Goal: Task Accomplishment & Management: Manage account settings

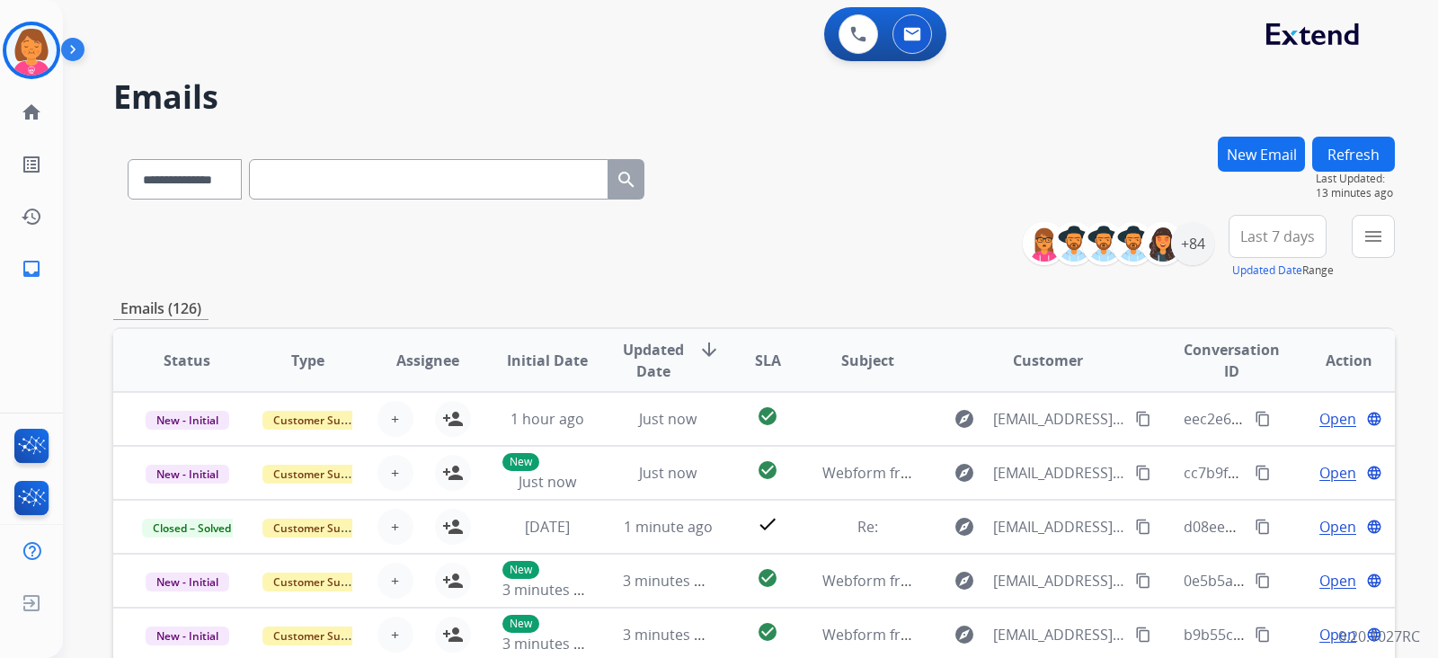
select select "**********"
click at [32, 445] on img at bounding box center [32, 449] width 42 height 41
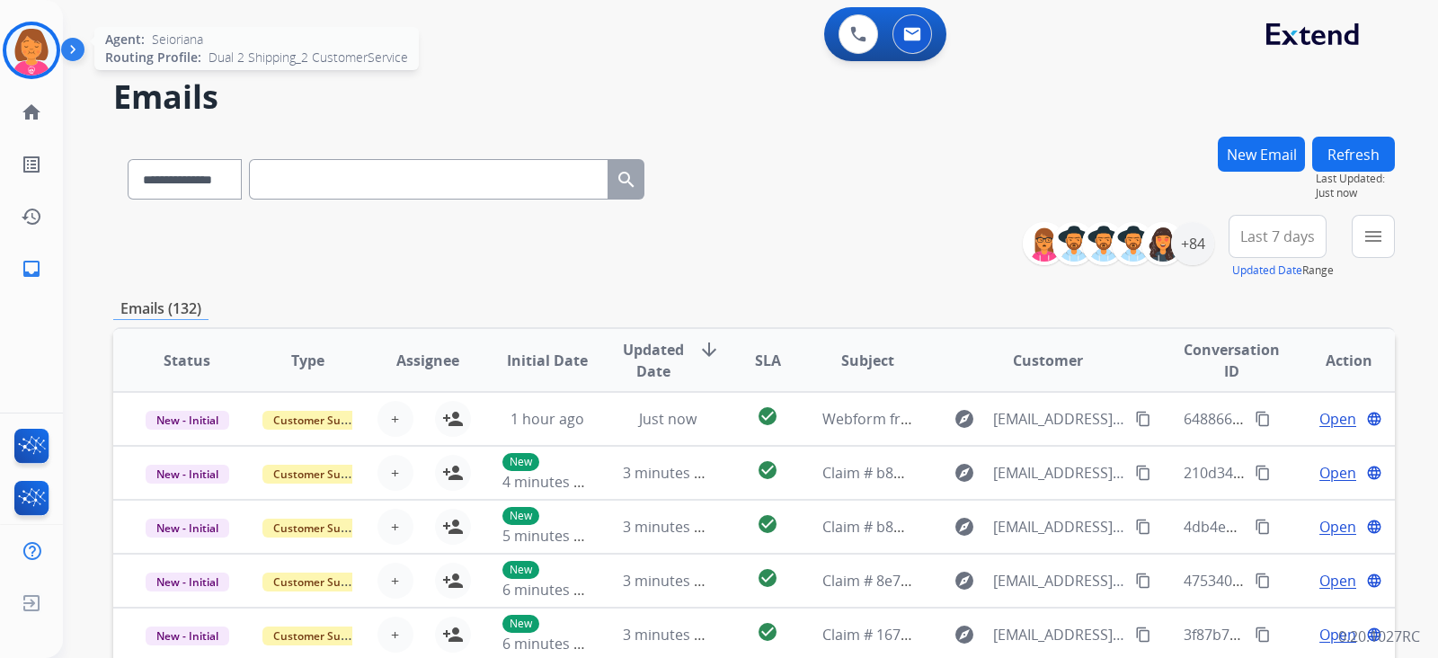
click at [35, 51] on img at bounding box center [31, 50] width 50 height 50
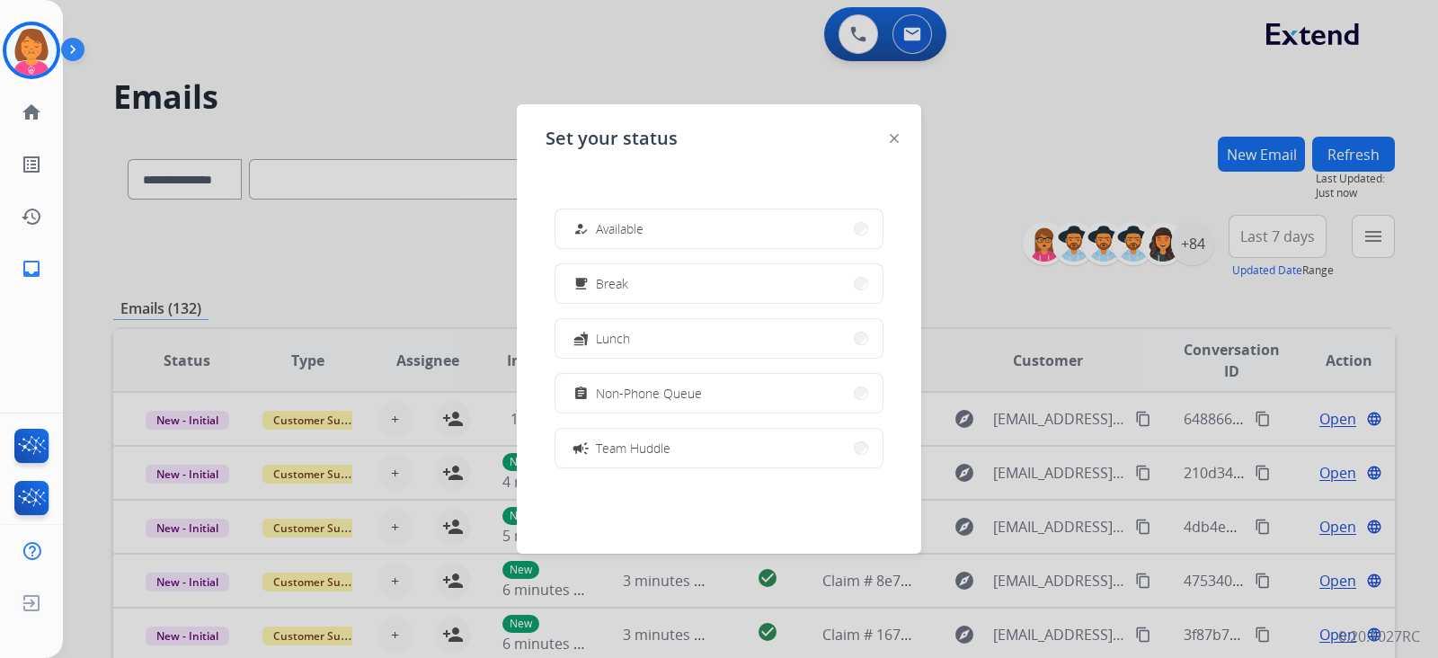
click at [436, 38] on div at bounding box center [719, 329] width 1438 height 658
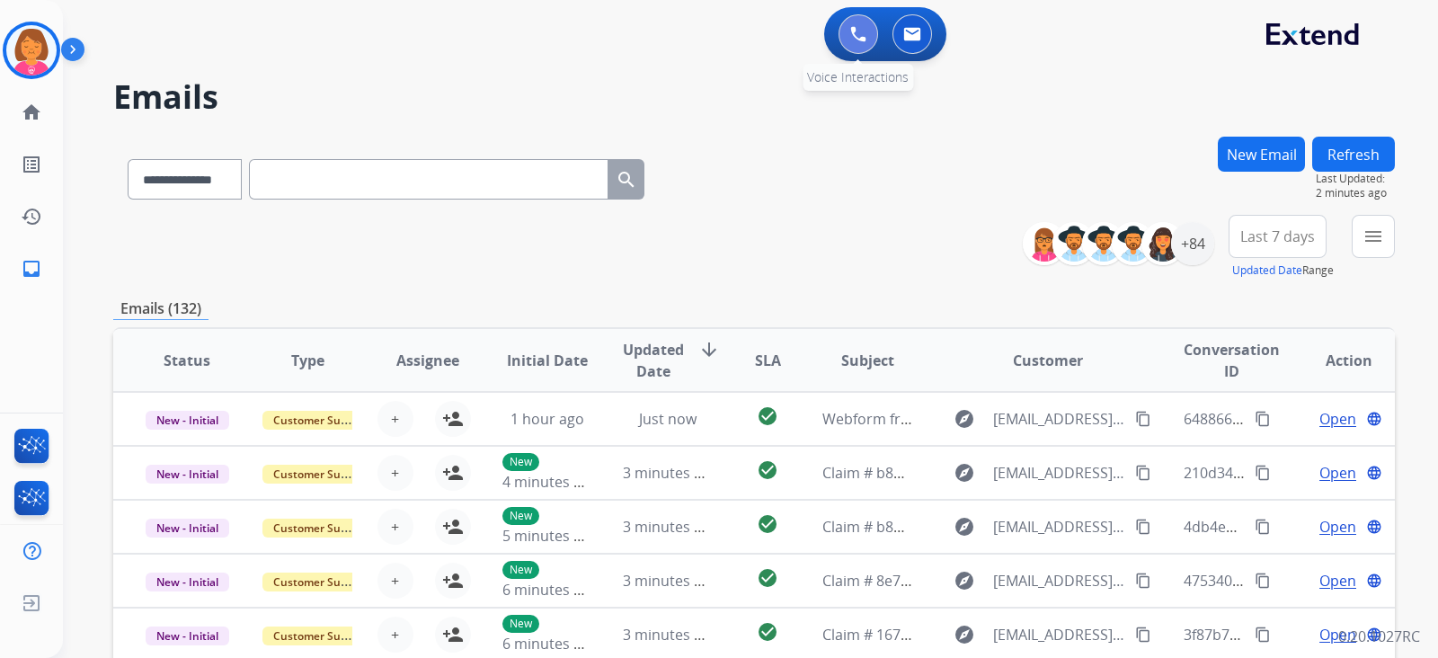
click at [865, 40] on img at bounding box center [858, 34] width 16 height 16
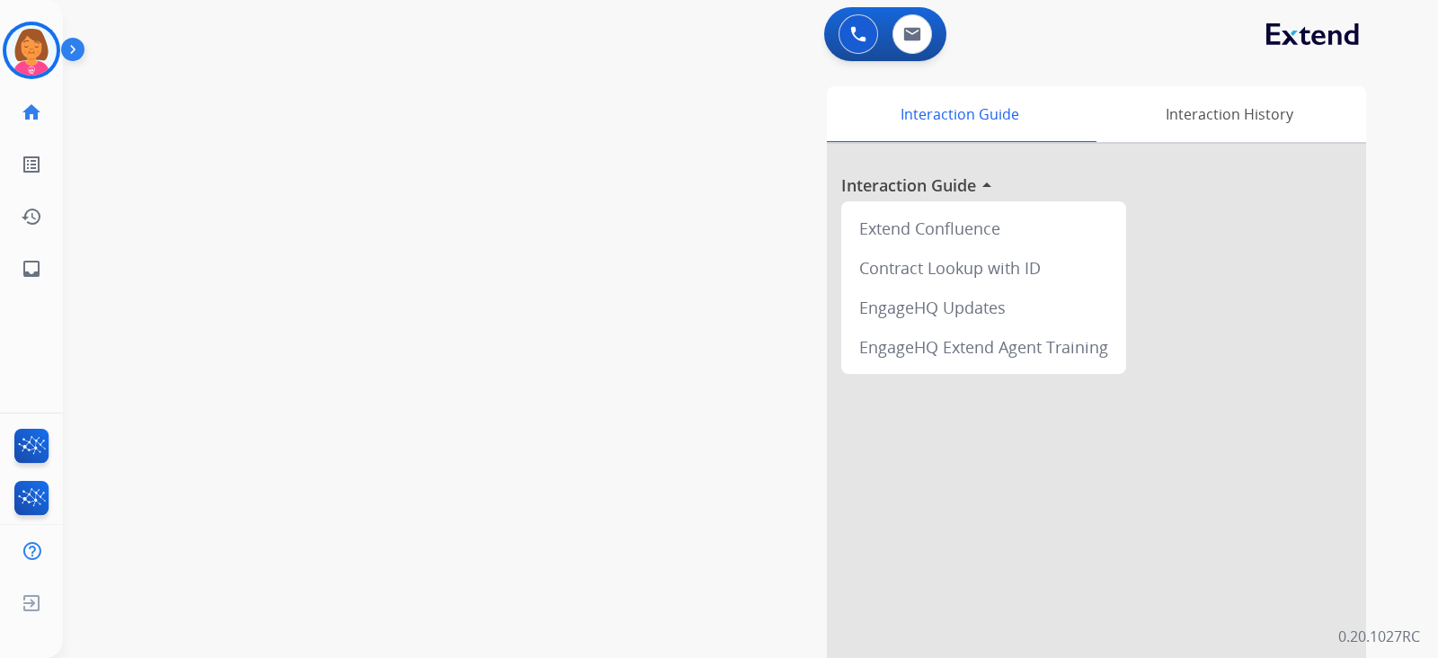
drag, startPoint x: 634, startPoint y: 123, endPoint x: 670, endPoint y: 131, distance: 36.9
click at [636, 123] on div "Interaction Guide Interaction History Interaction Guide arrow_drop_up Extend Co…" at bounding box center [963, 450] width 806 height 728
click at [687, 161] on div "Interaction Guide Interaction History Interaction Guide arrow_drop_up Extend Co…" at bounding box center [963, 450] width 806 height 728
click at [31, 56] on img at bounding box center [31, 50] width 50 height 50
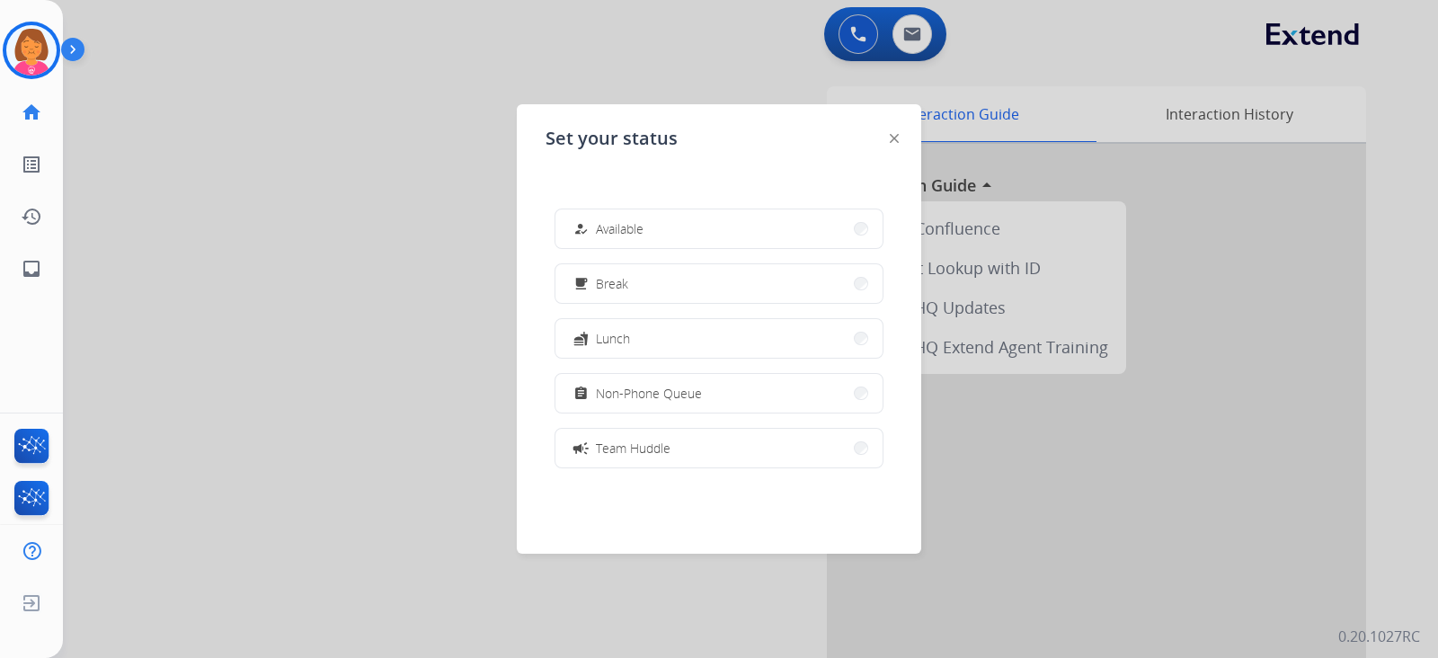
click at [160, 120] on div at bounding box center [719, 329] width 1438 height 658
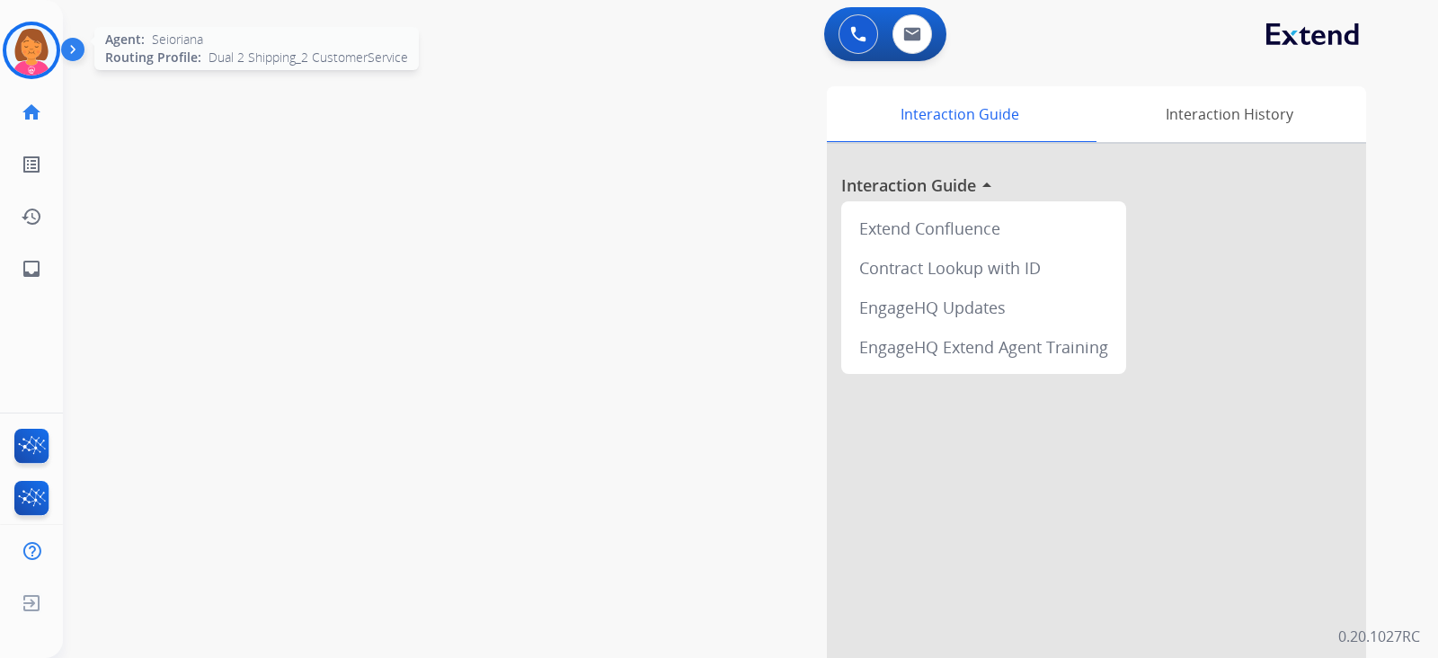
click at [41, 49] on img at bounding box center [31, 50] width 50 height 50
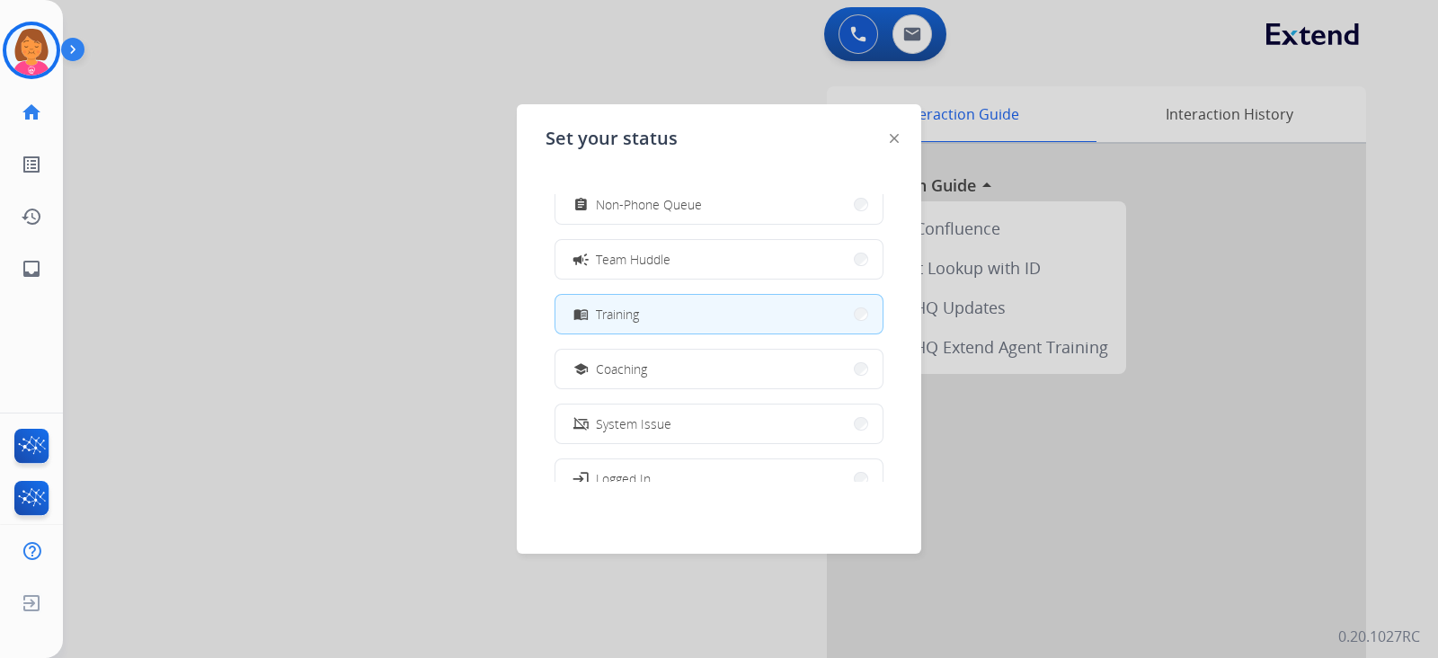
scroll to position [283, 0]
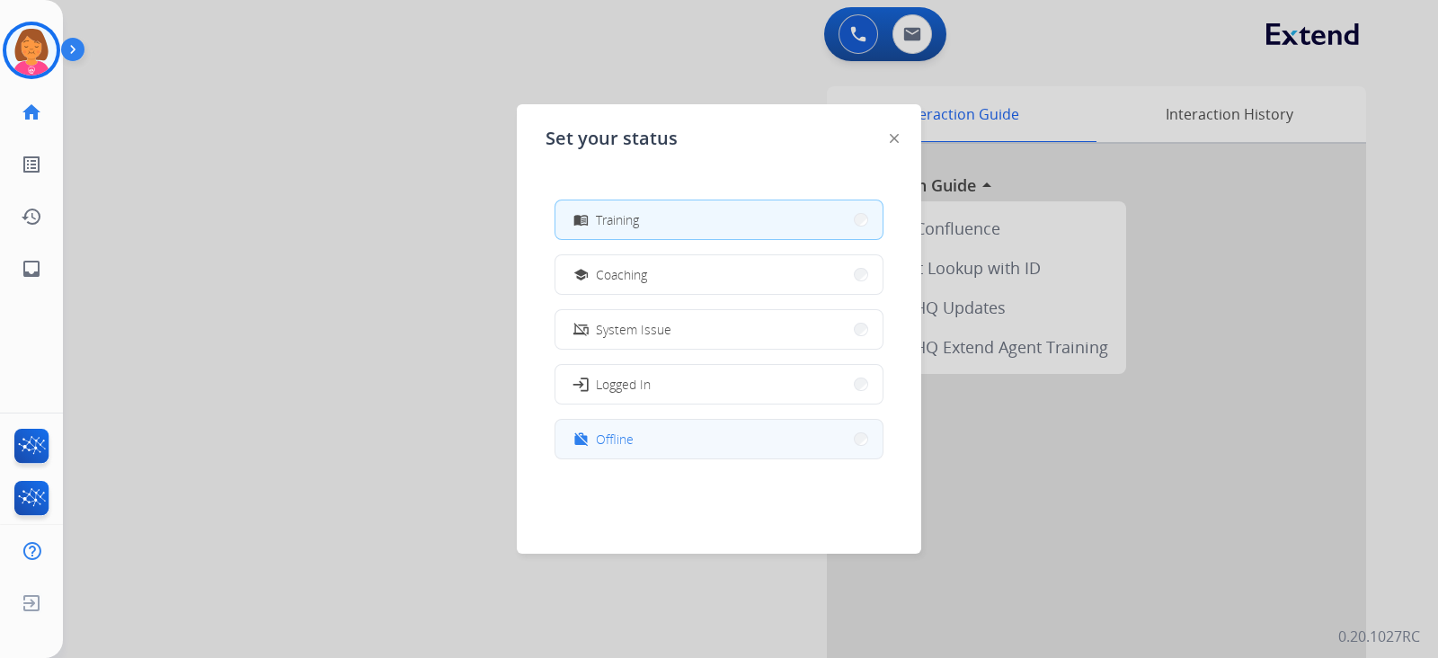
click at [742, 425] on button "work_off Offline" at bounding box center [719, 439] width 327 height 39
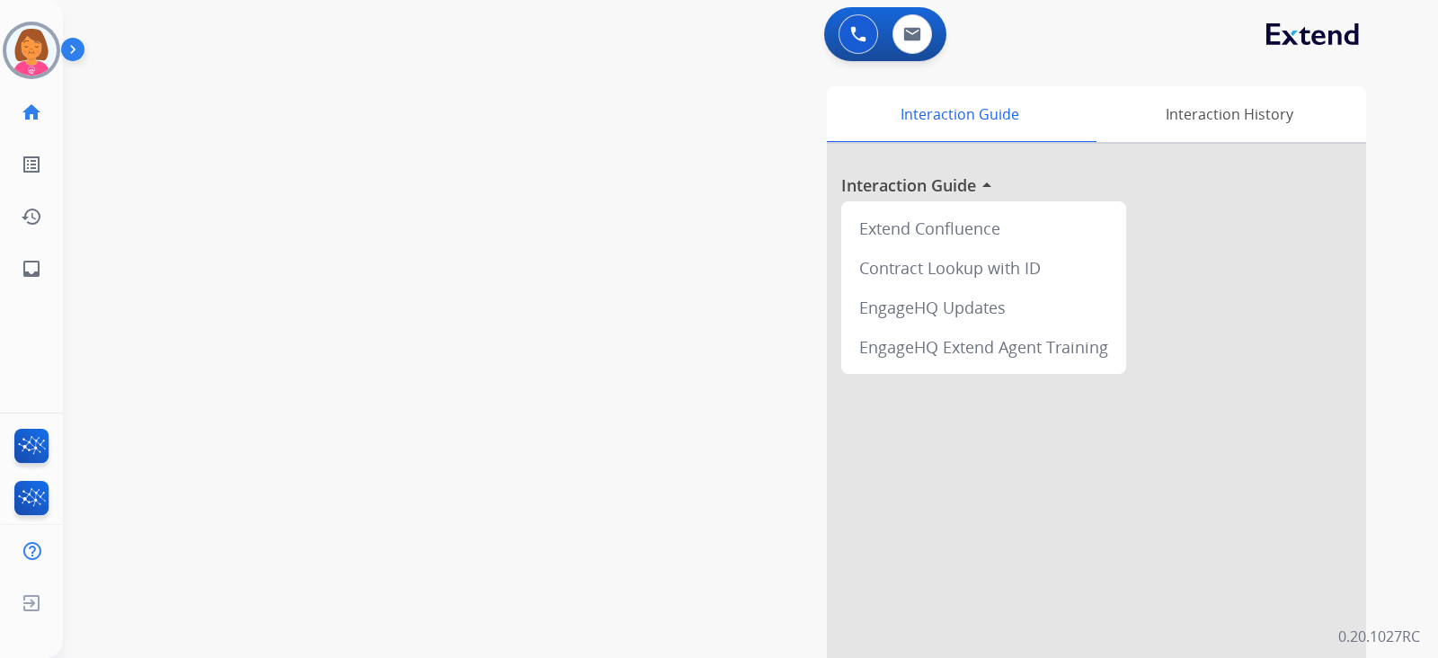
drag, startPoint x: 230, startPoint y: 252, endPoint x: 246, endPoint y: 250, distance: 16.3
click at [240, 250] on div "swap_horiz Break voice bridge close_fullscreen Connect 3-Way Call merge_type Se…" at bounding box center [729, 440] width 1332 height 750
